Goal: Task Accomplishment & Management: Contribute content

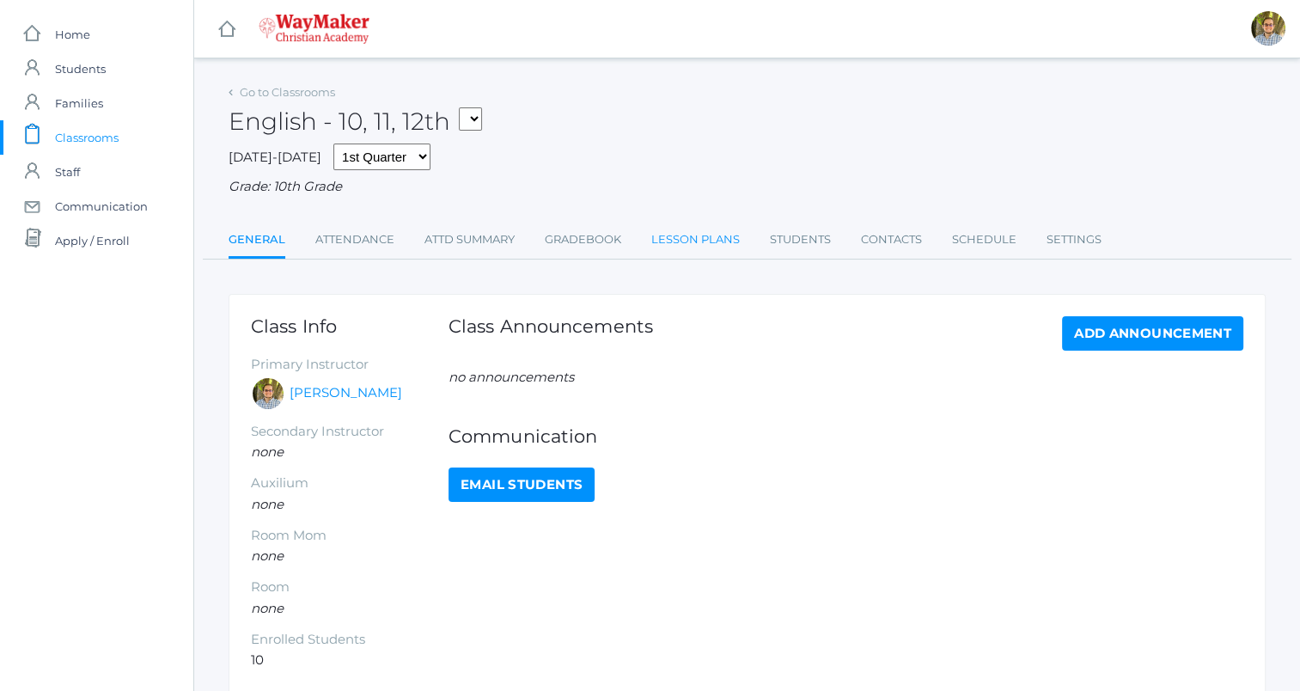
click at [697, 240] on link "Lesson Plans" at bounding box center [695, 240] width 89 height 34
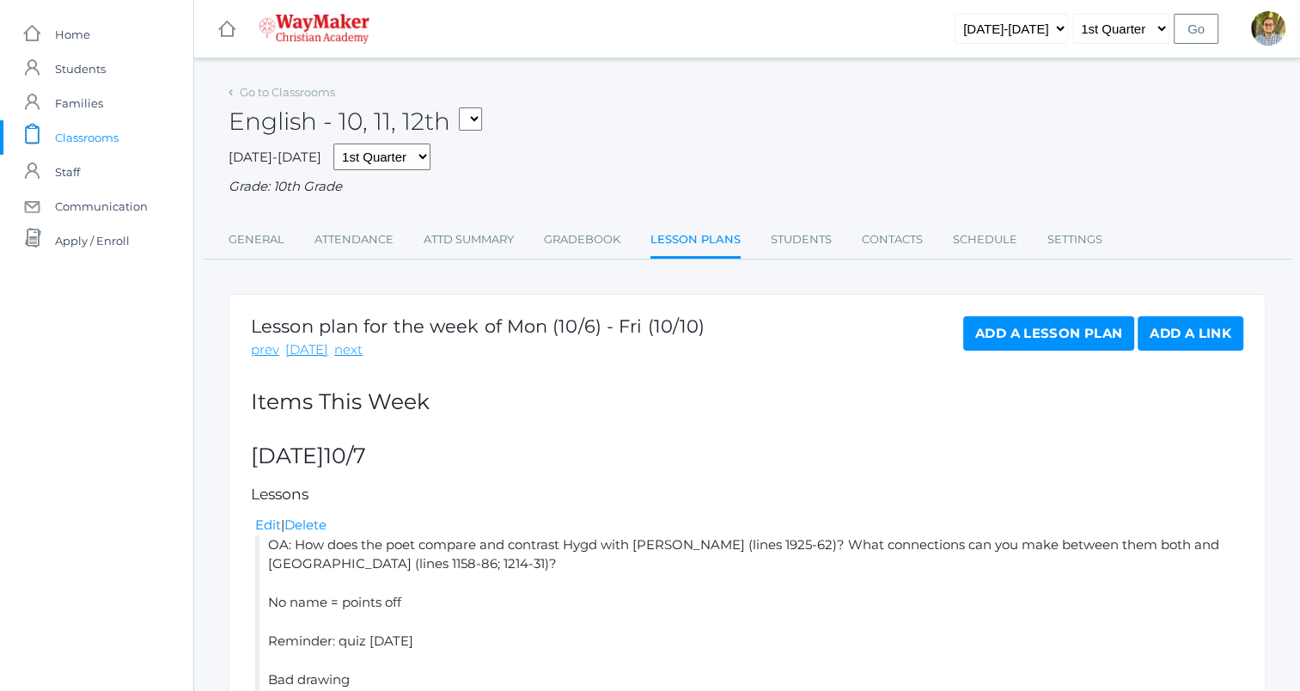
click at [626, 247] on ul "General Attendance Attd Summary Gradebook Lesson Plans Students Contacts Schedu…" at bounding box center [747, 241] width 1037 height 37
click at [595, 233] on link "Gradebook" at bounding box center [582, 240] width 76 height 34
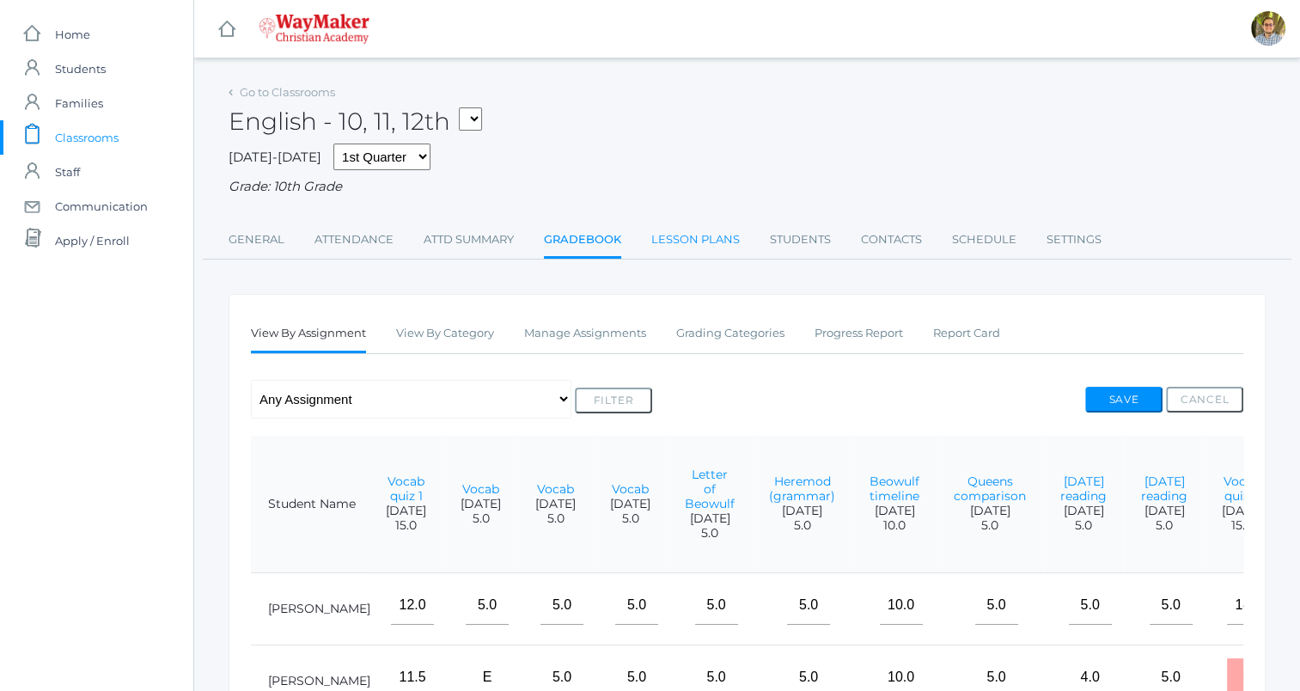
click at [673, 230] on link "Lesson Plans" at bounding box center [695, 240] width 89 height 34
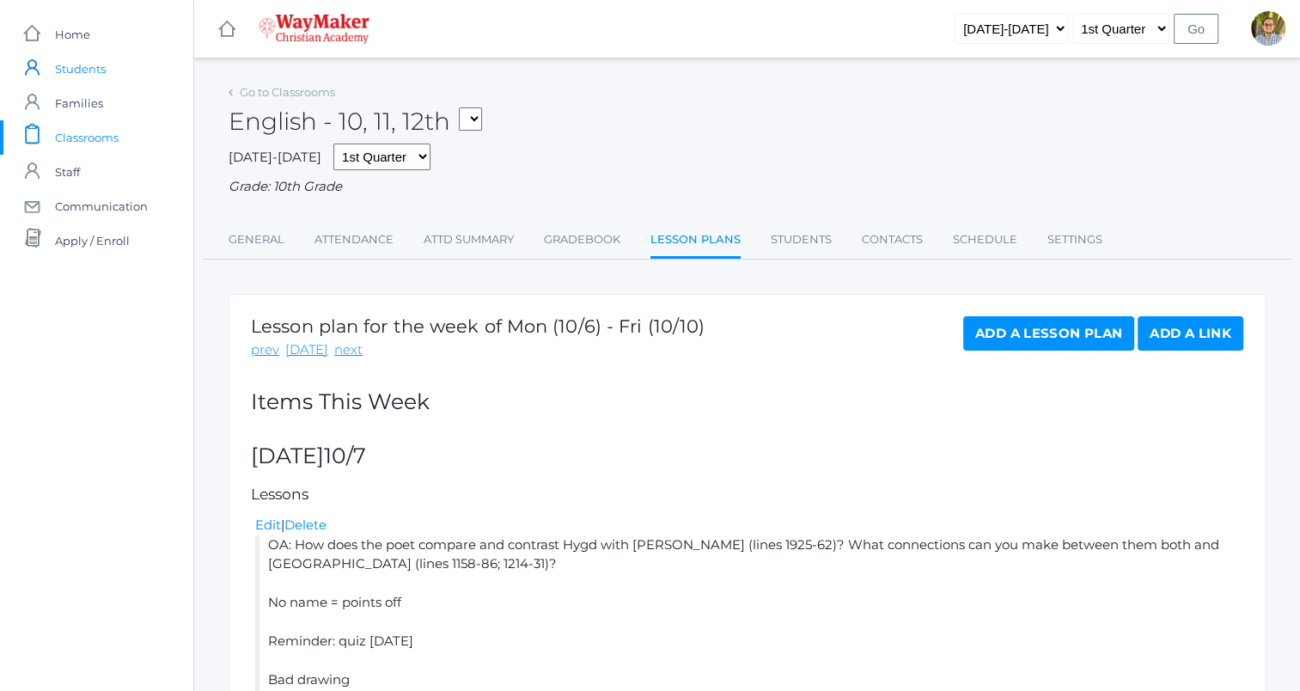
click at [76, 71] on span "Students" at bounding box center [80, 69] width 51 height 34
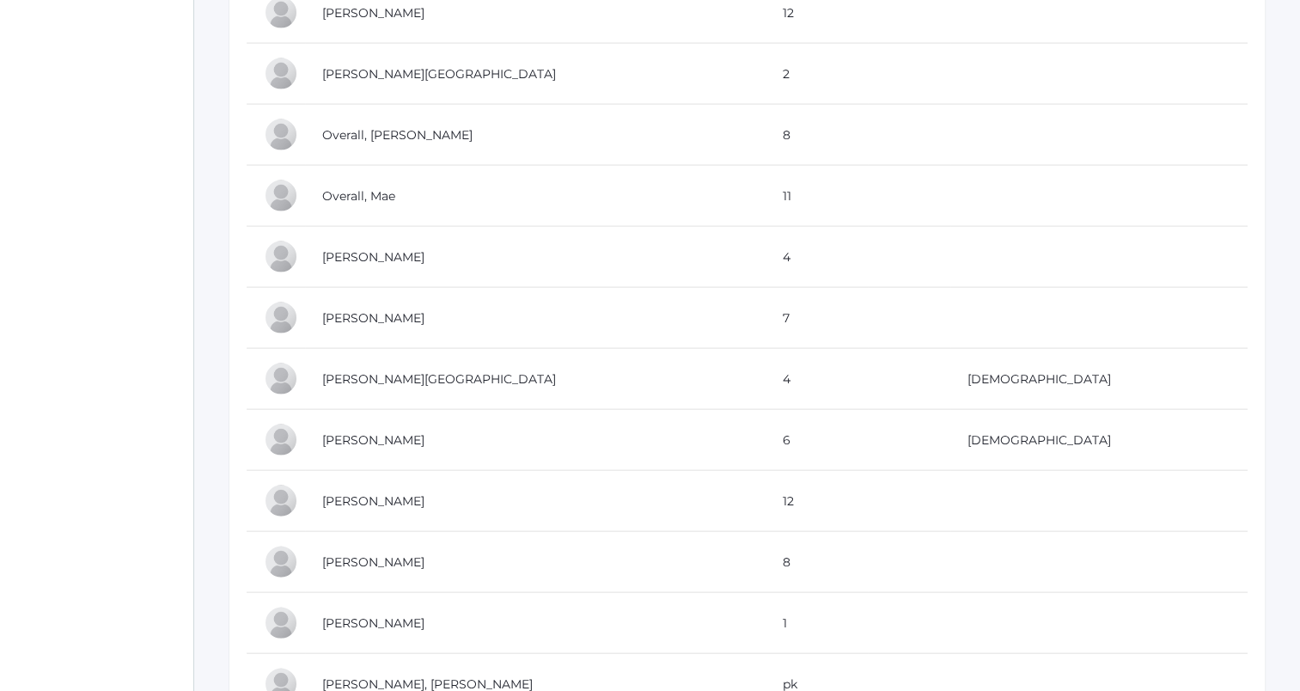
scroll to position [3558, 0]
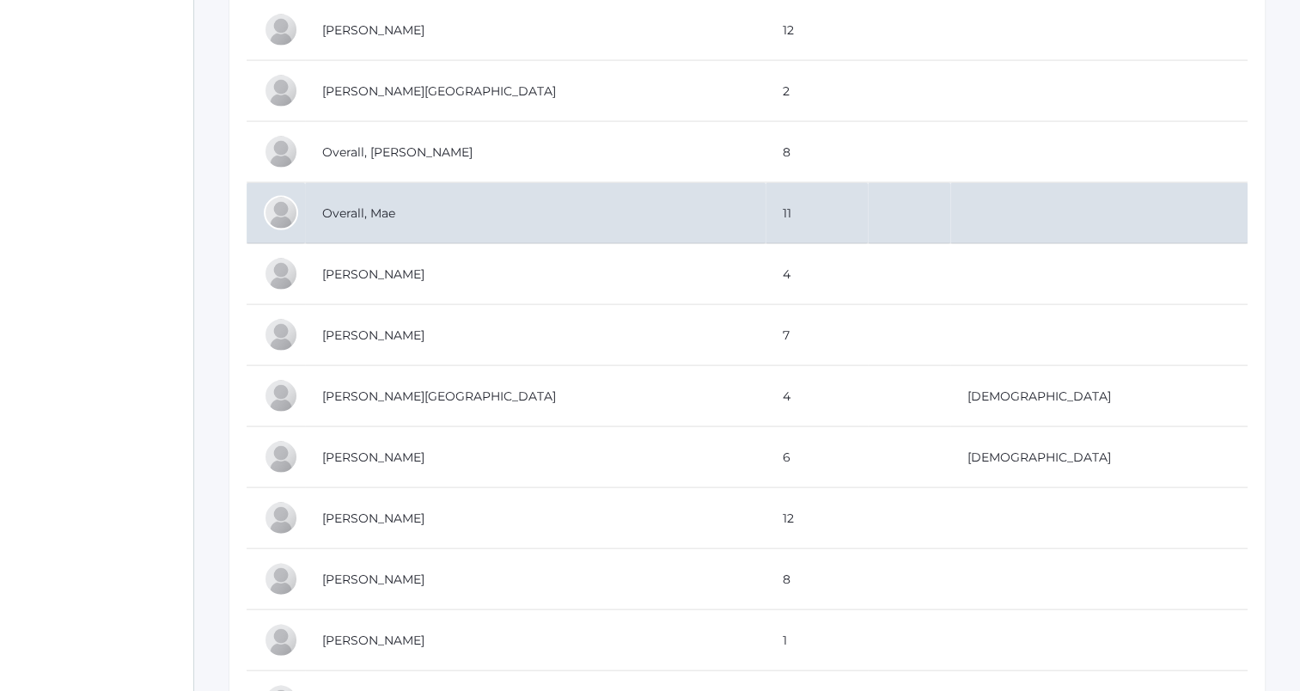
click at [510, 210] on td "Overall, Mae" at bounding box center [535, 213] width 461 height 61
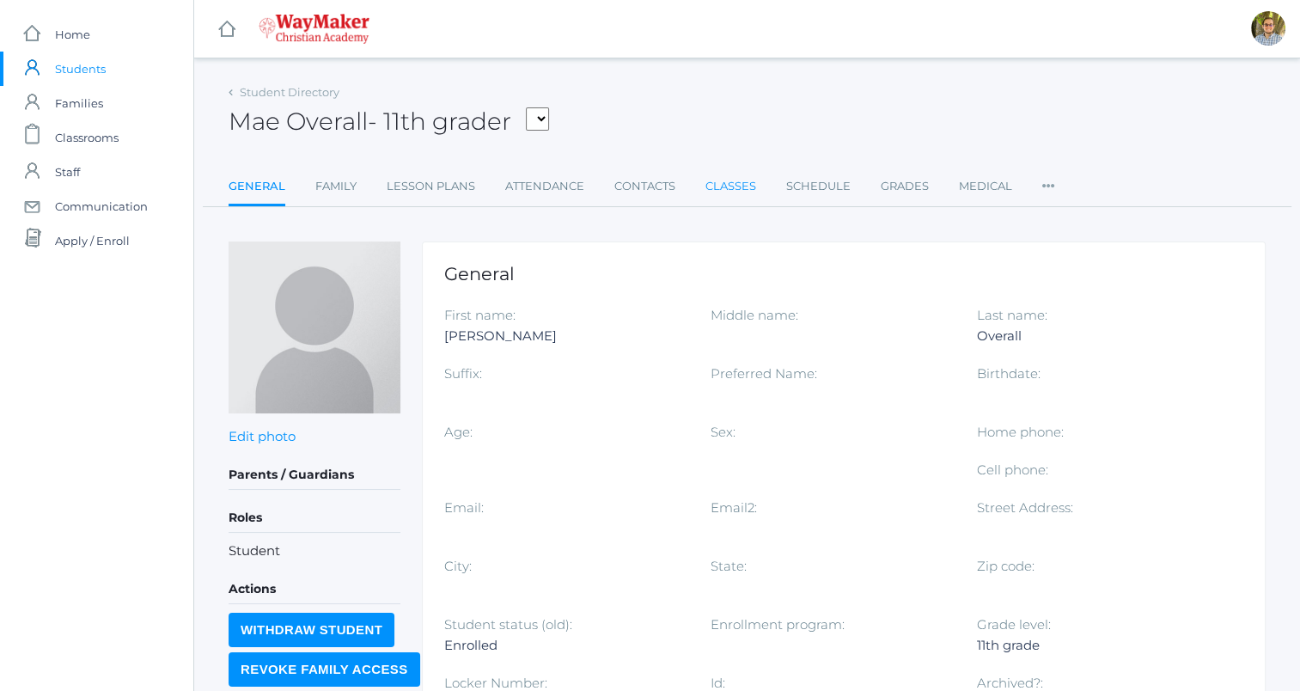
click at [724, 186] on link "Classes" at bounding box center [731, 186] width 51 height 34
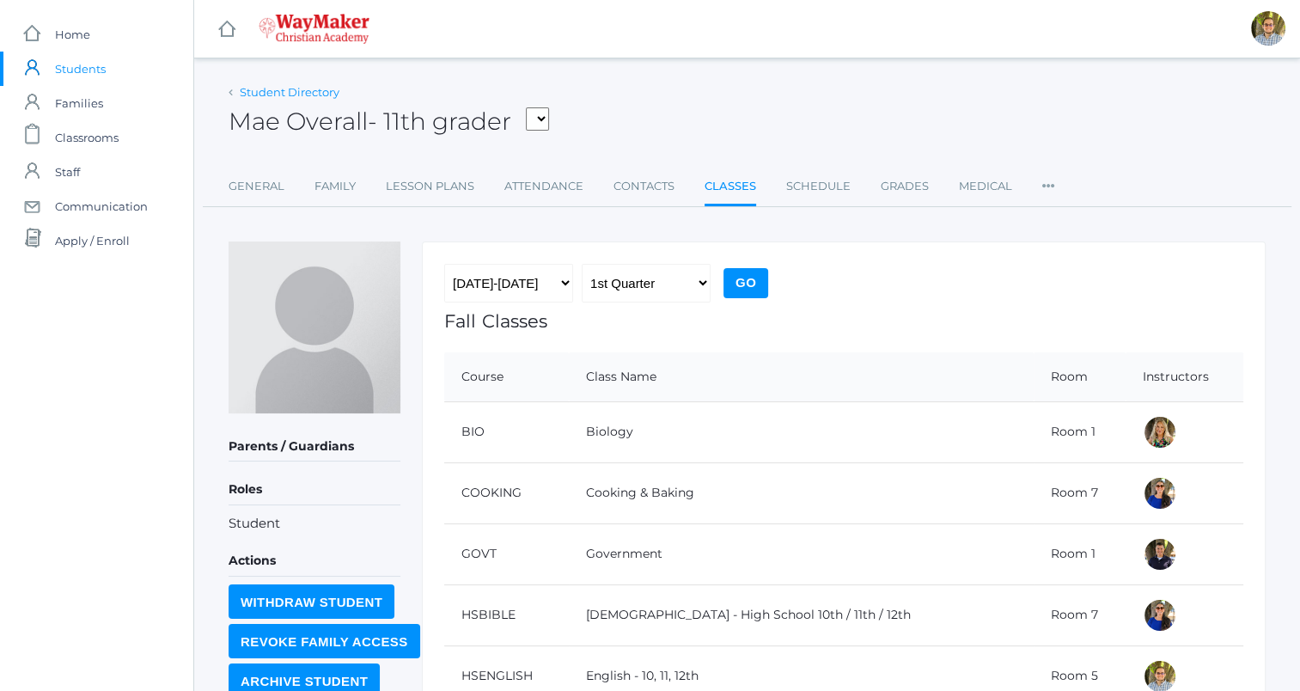
click at [299, 93] on link "Student Directory" at bounding box center [290, 92] width 100 height 14
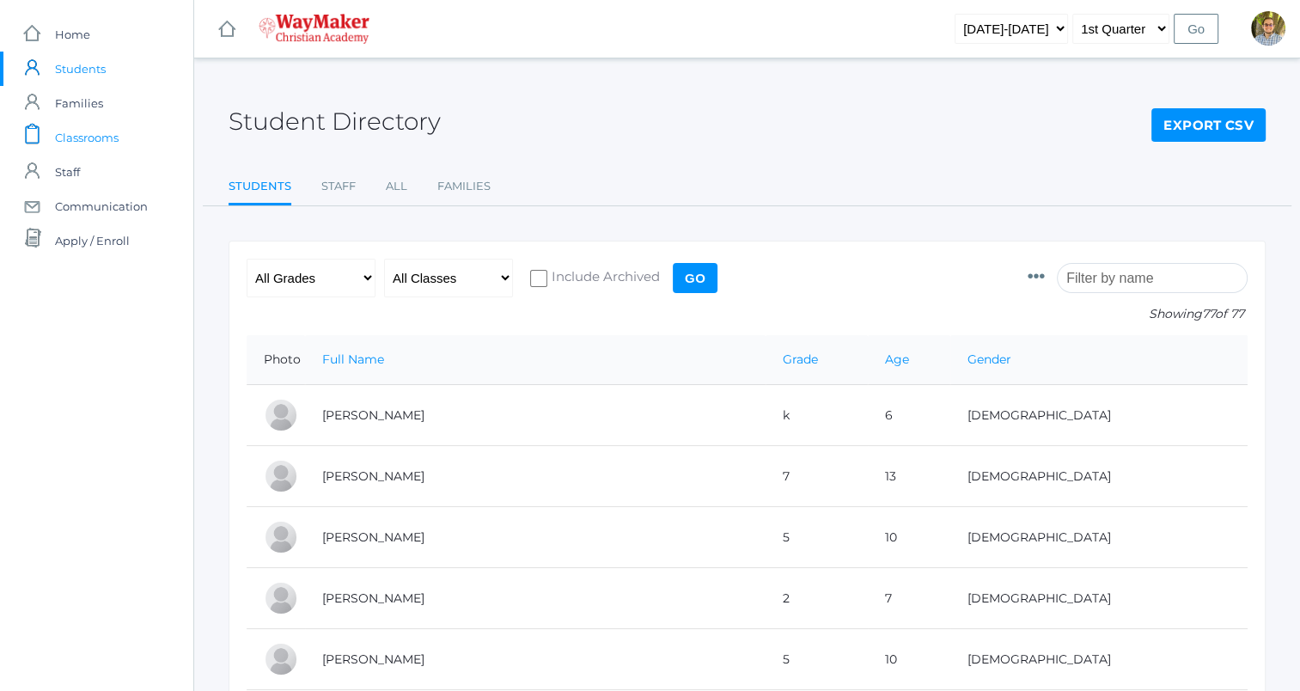
click at [131, 141] on link "icons/clipboard/plain Created with Sketch. Classrooms" at bounding box center [96, 137] width 193 height 34
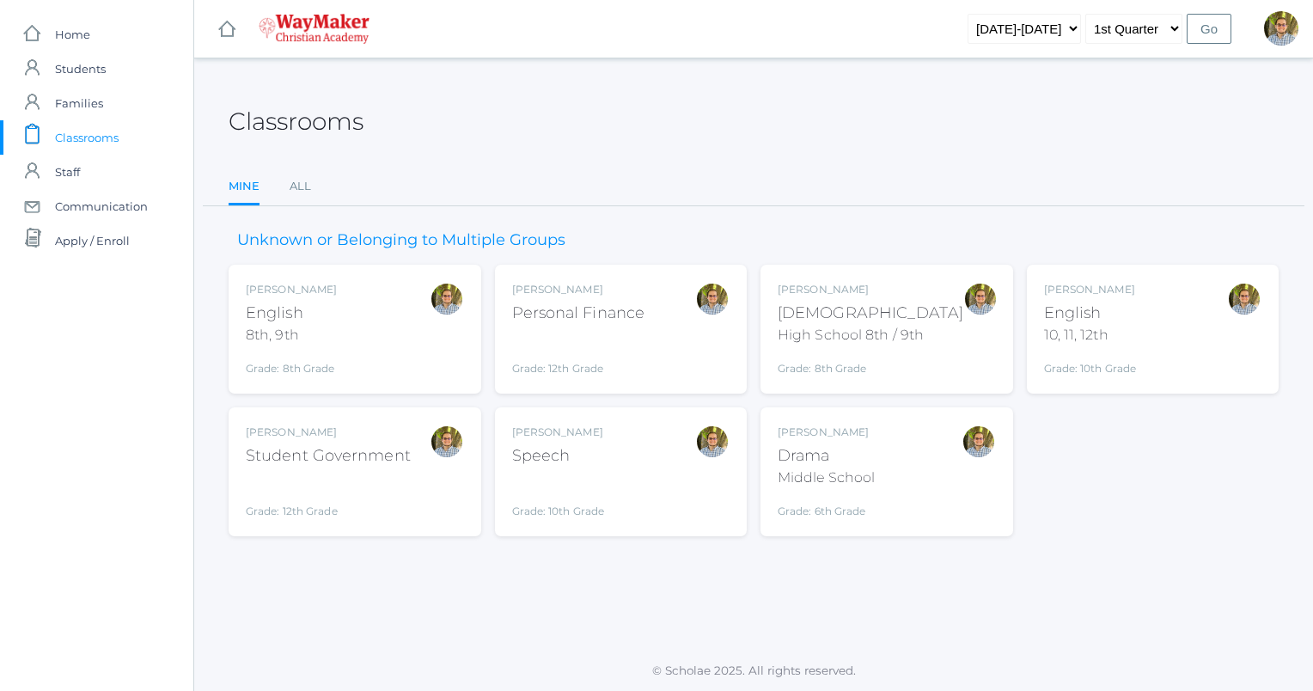
click at [664, 492] on div "Kylen Braileanu Speech Grade: 10th Grade SPEECH" at bounding box center [621, 472] width 218 height 95
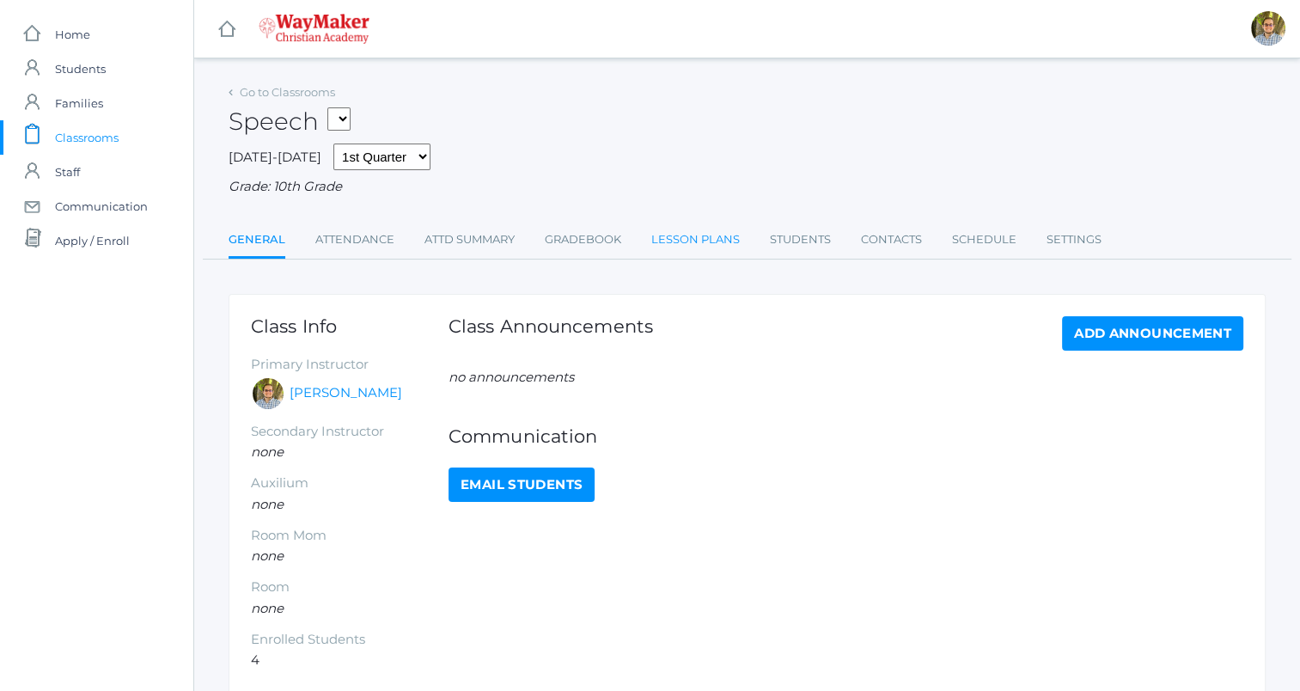
click at [718, 248] on link "Lesson Plans" at bounding box center [695, 240] width 89 height 34
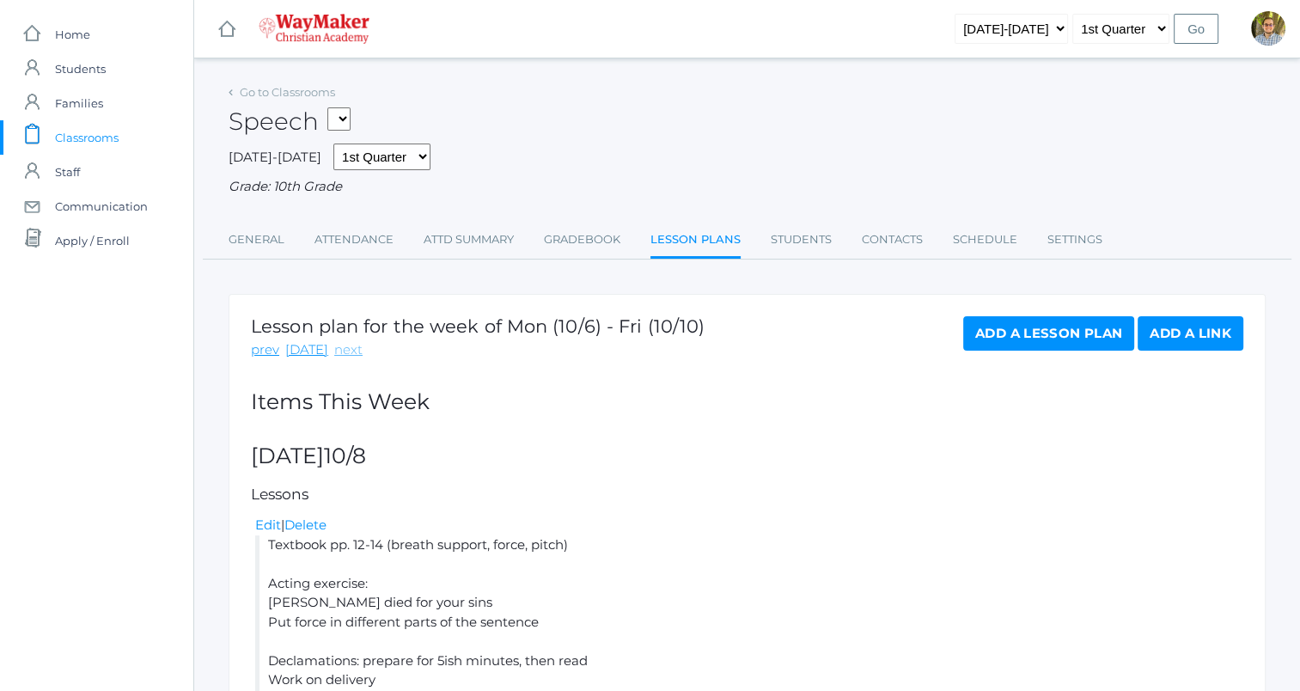
click at [336, 351] on link "next" at bounding box center [348, 350] width 28 height 20
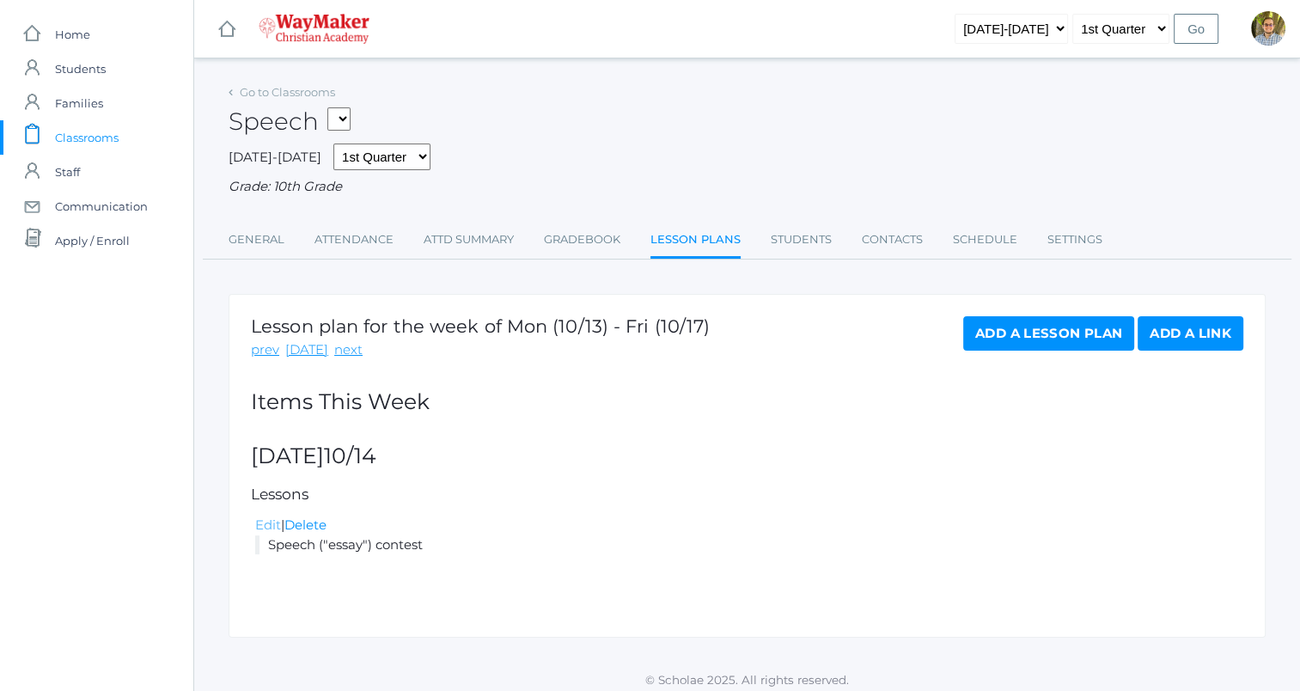
click at [270, 525] on link "Edit" at bounding box center [268, 524] width 26 height 16
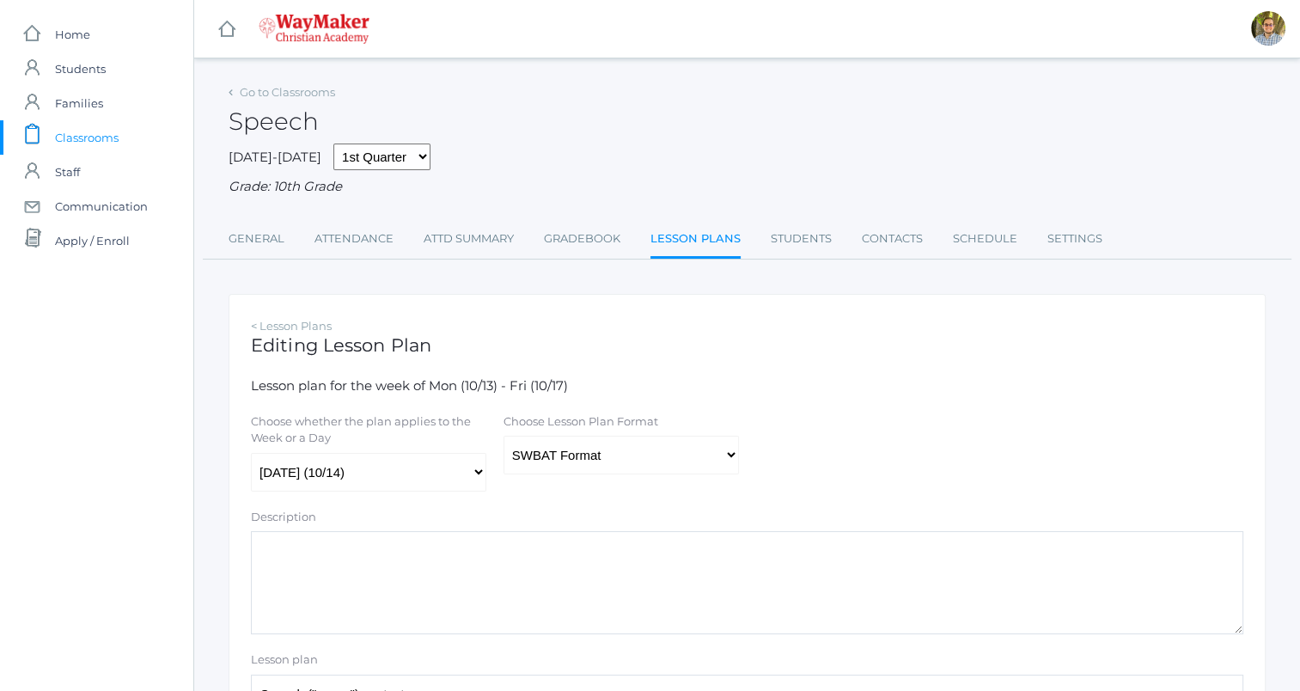
scroll to position [40, 0]
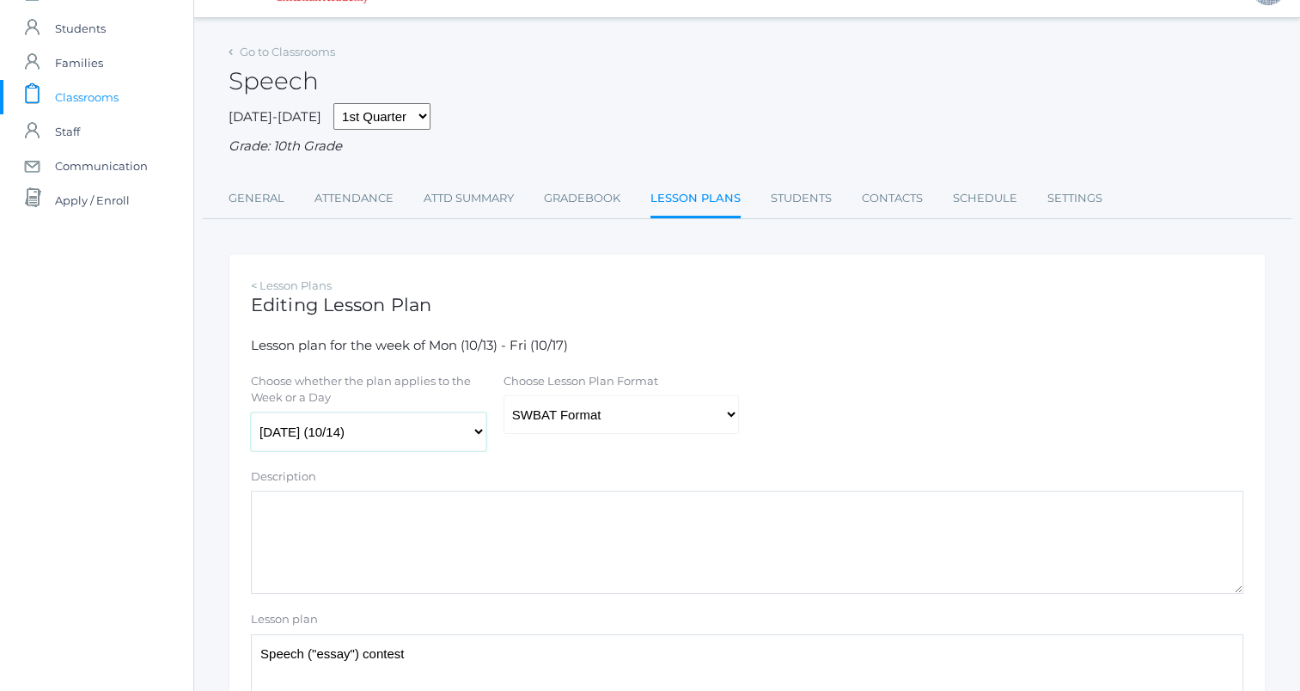
click at [377, 425] on select "The week of Mon (10/13) - Fri (10/17) Monday (10/13) Tuesday (10/14) Wednesday …" at bounding box center [368, 431] width 235 height 39
select select "2025-10-15"
click at [251, 412] on select "The week of Mon (10/13) - Fri (10/17) Monday (10/13) Tuesday (10/14) Wednesday …" at bounding box center [368, 431] width 235 height 39
click at [567, 423] on select "Traditional Format SWBAT Format" at bounding box center [621, 414] width 235 height 39
select select "legacy"
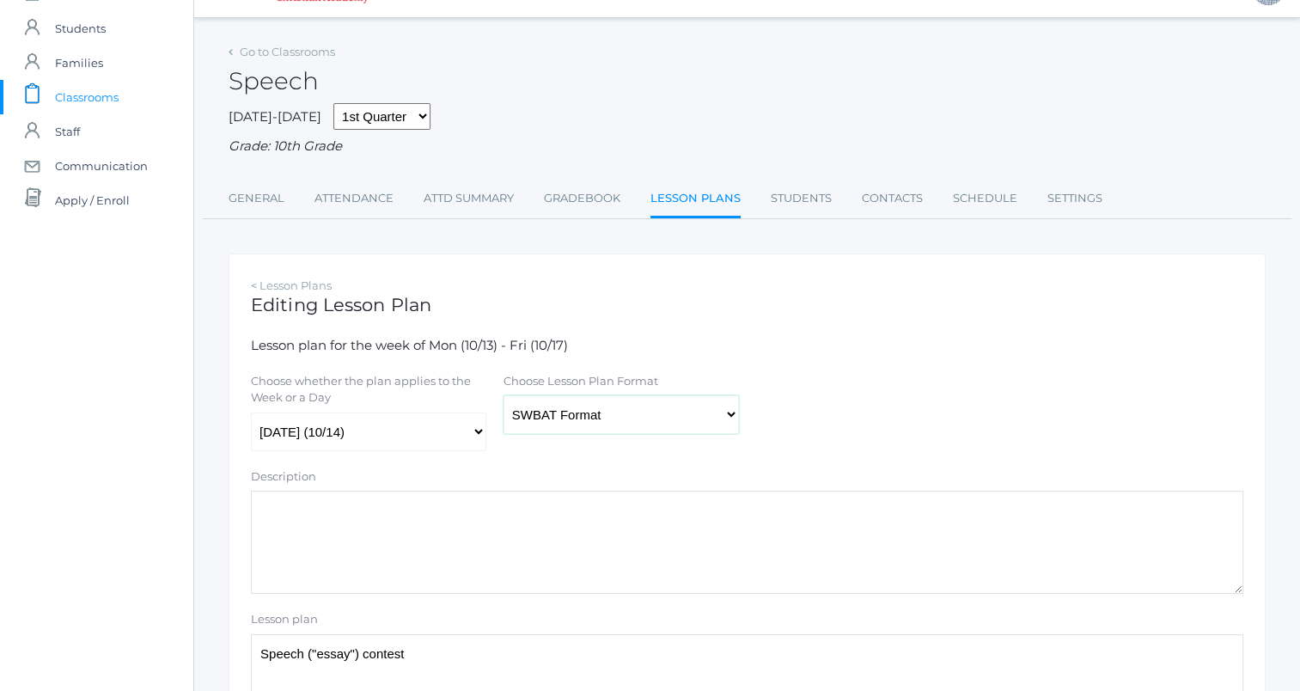
click at [504, 396] on select "Traditional Format SWBAT Format" at bounding box center [621, 414] width 235 height 39
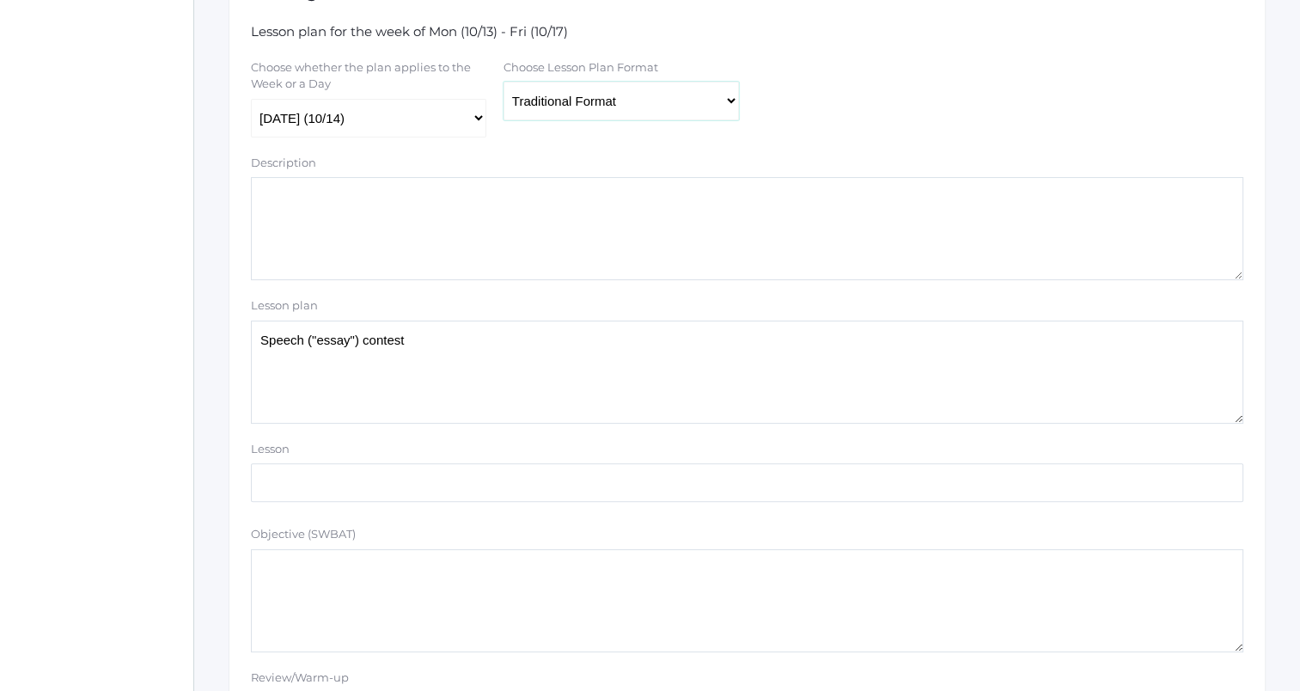
scroll to position [356, 0]
click at [548, 381] on textarea "Speech ("essay") contest" at bounding box center [747, 370] width 993 height 103
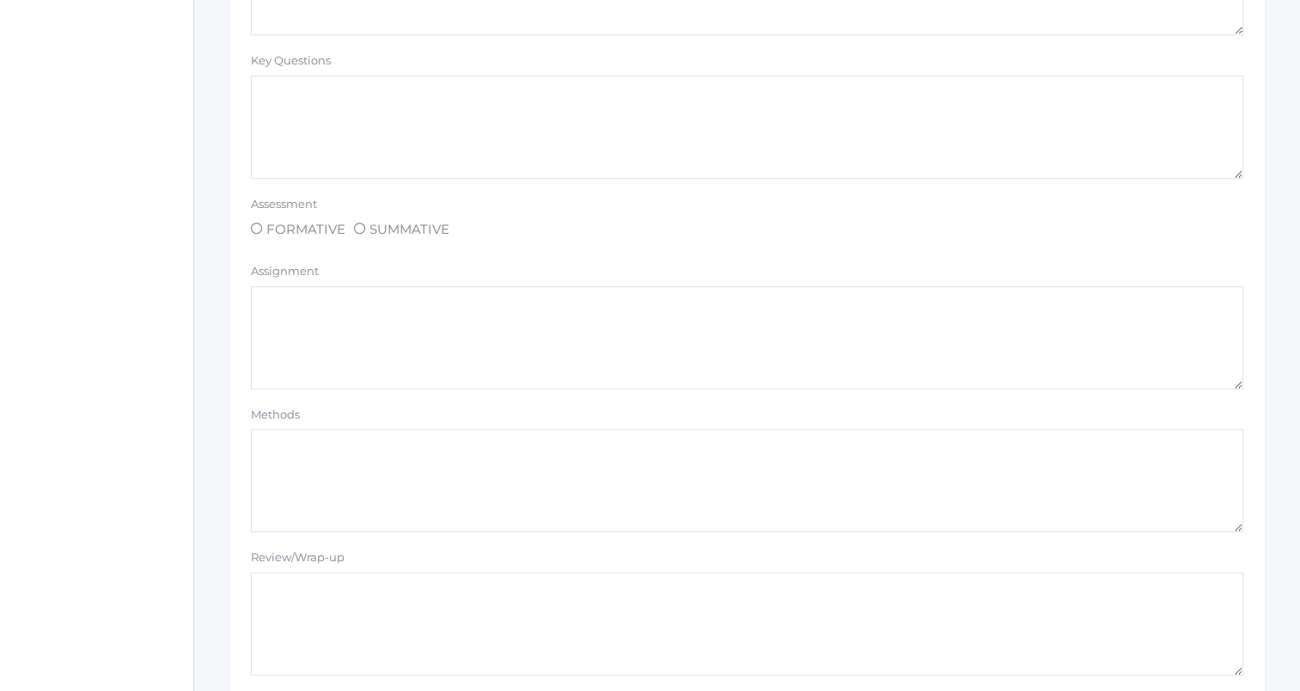
scroll to position [1453, 0]
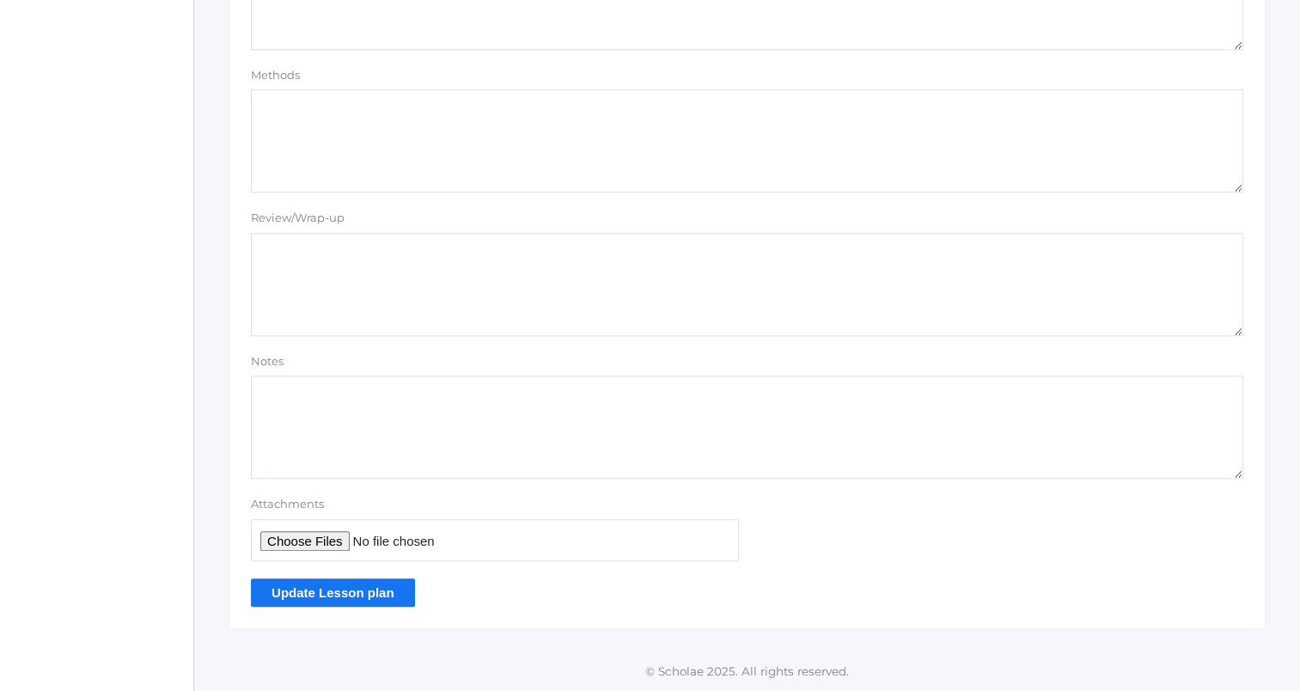
type textarea "Speech ("essay") contest Mae make up"
click at [292, 595] on input "Update Lesson plan" at bounding box center [333, 592] width 164 height 28
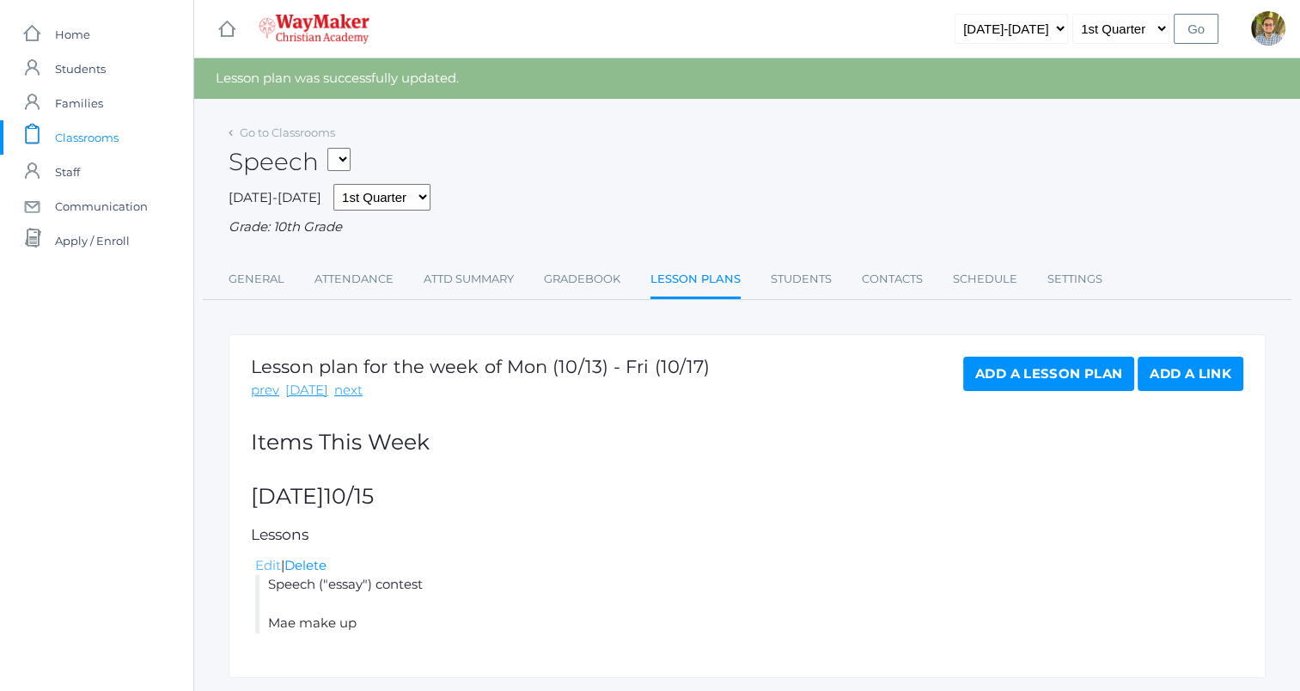
click at [270, 565] on link "Edit" at bounding box center [268, 565] width 26 height 16
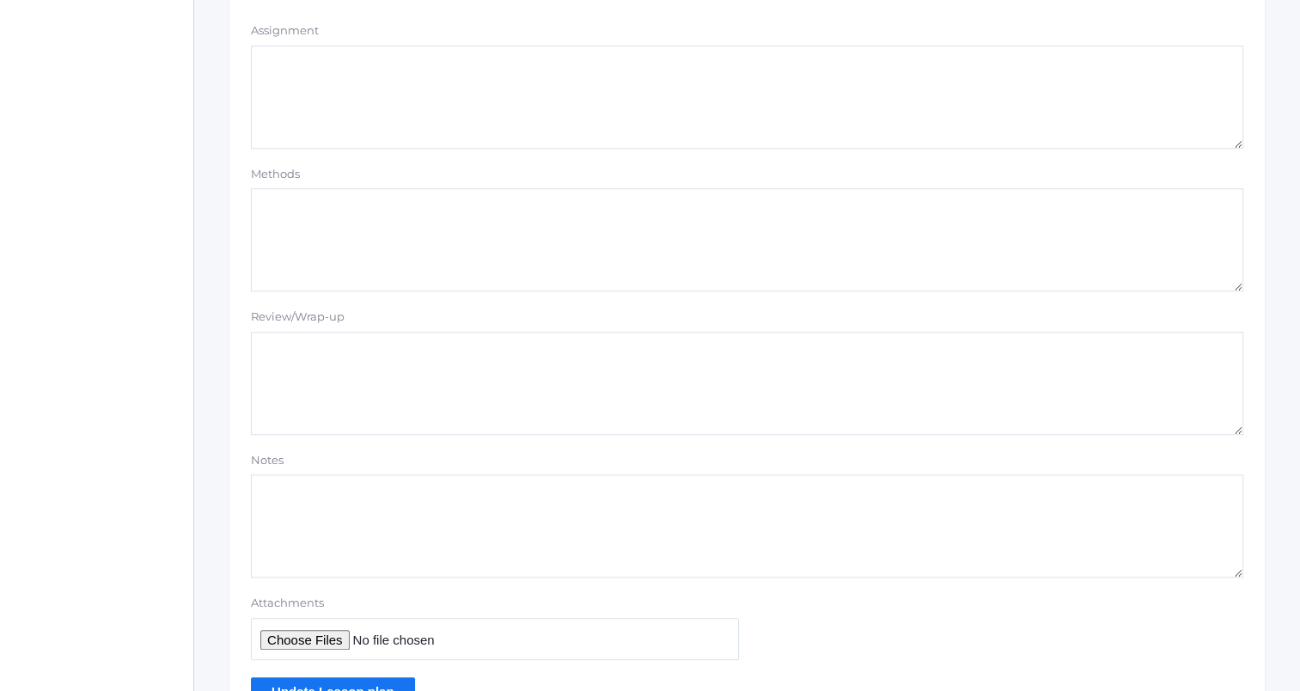
scroll to position [1453, 0]
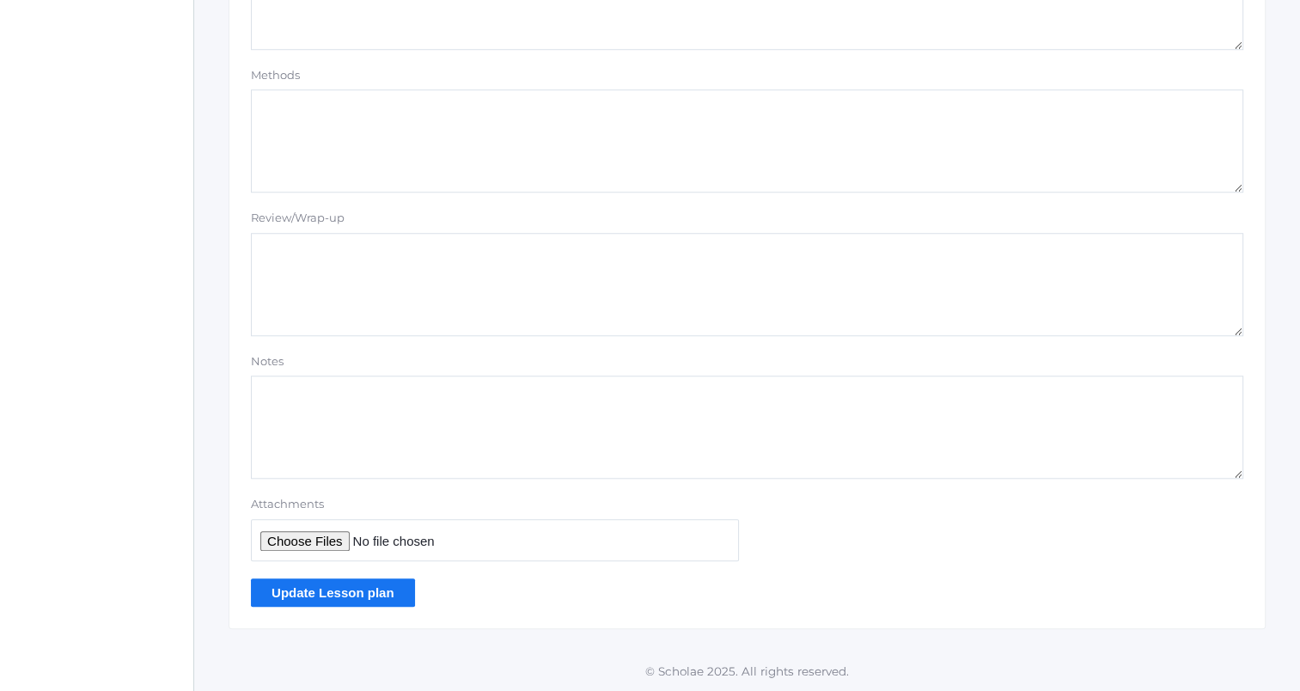
click at [309, 536] on input "Attachments" at bounding box center [495, 540] width 488 height 42
type input "C:\fakepath\MO 10.7-10.25.docx"
click at [344, 598] on input "Update Lesson plan" at bounding box center [333, 592] width 164 height 28
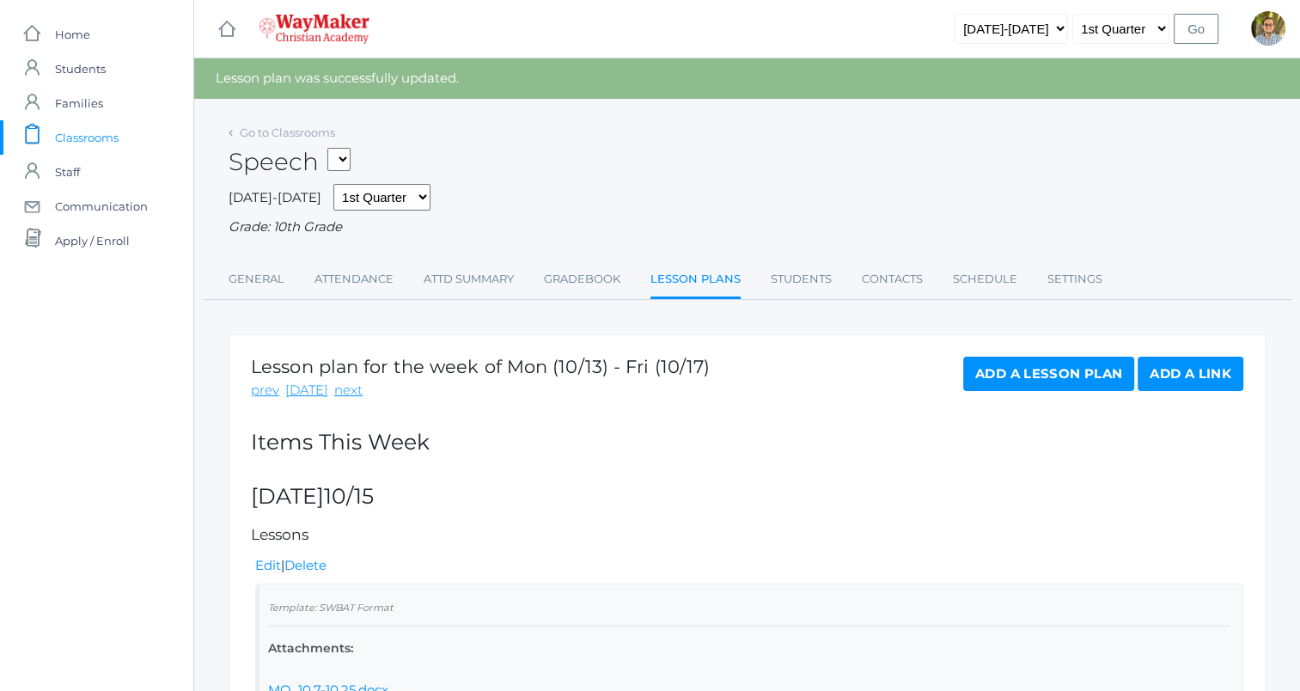
scroll to position [120, 0]
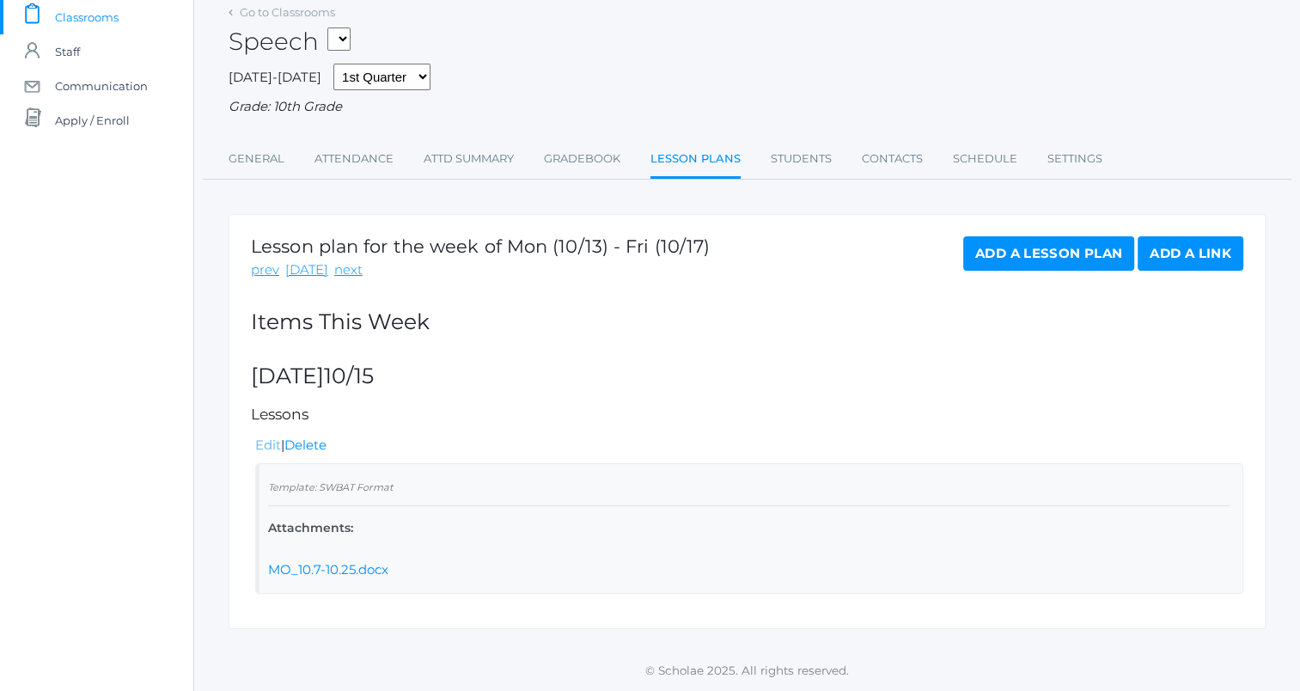
click at [266, 443] on link "Edit" at bounding box center [268, 445] width 26 height 16
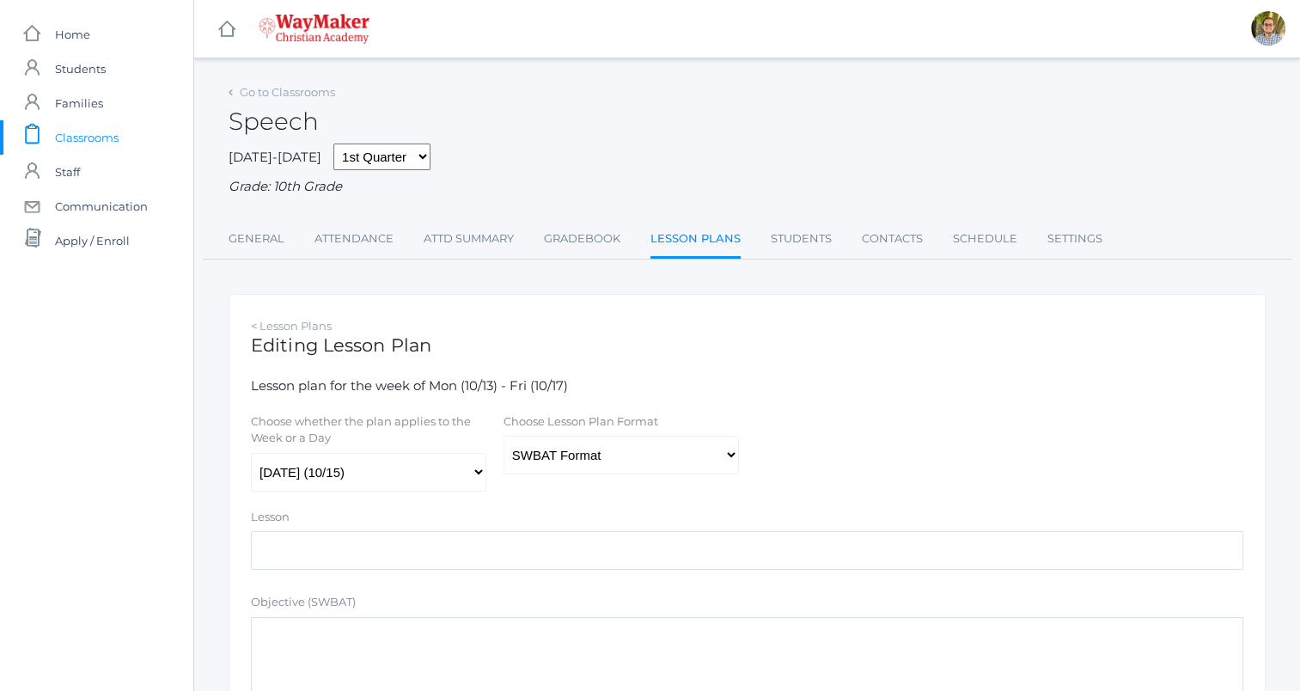
scroll to position [15, 0]
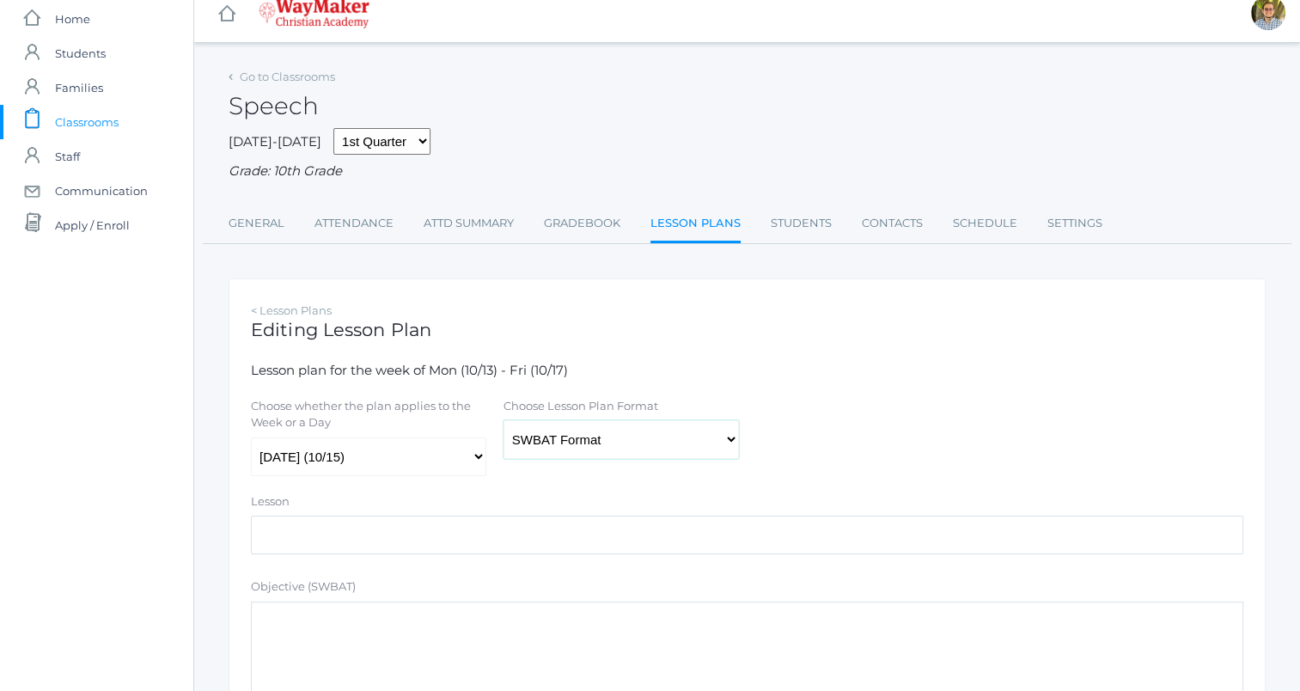
click at [539, 449] on select "Traditional Format SWBAT Format" at bounding box center [621, 439] width 235 height 39
select select "legacy"
click at [504, 421] on select "Traditional Format SWBAT Format" at bounding box center [621, 439] width 235 height 39
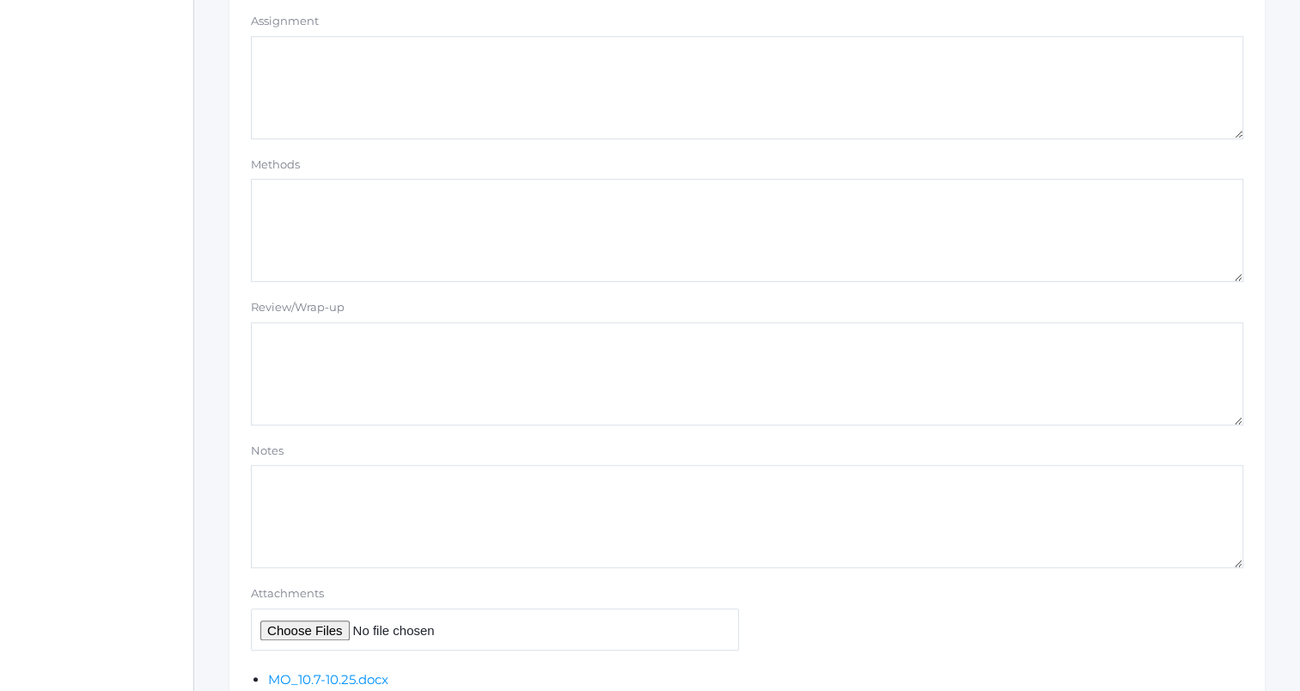
scroll to position [1248, 0]
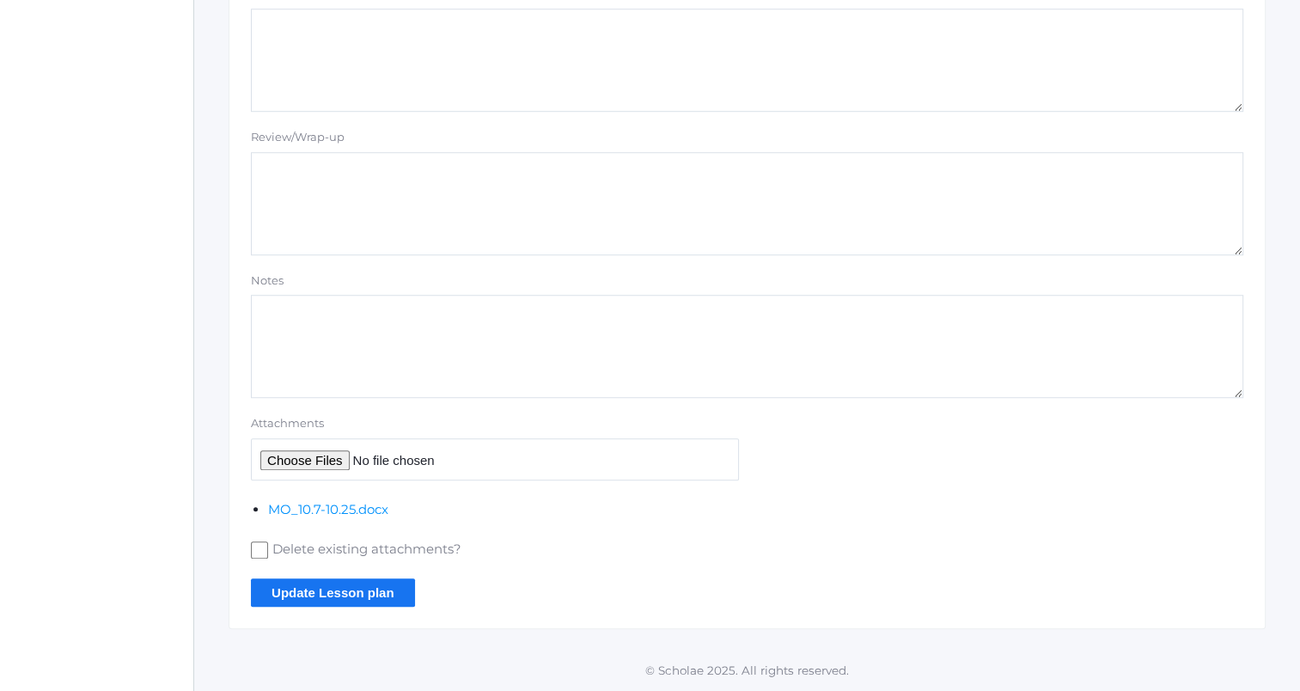
click at [333, 593] on input "Update Lesson plan" at bounding box center [333, 592] width 164 height 28
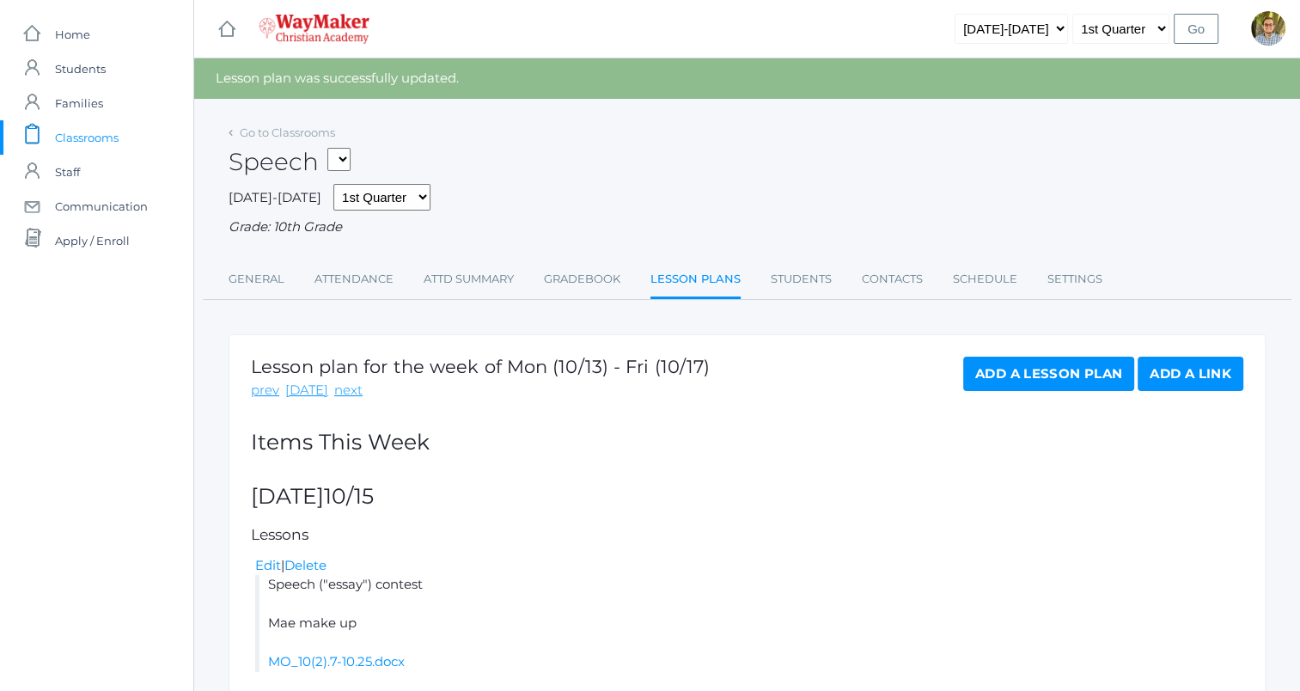
click at [86, 126] on span "Classrooms" at bounding box center [87, 137] width 64 height 34
